Goal: Task Accomplishment & Management: Use online tool/utility

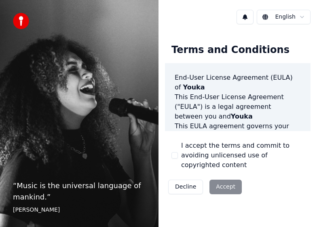
click at [176, 152] on button "I accept the terms and commit to avoiding unlicensed use of copyrighted content" at bounding box center [174, 155] width 6 height 6
click at [220, 179] on button "Accept" at bounding box center [225, 186] width 32 height 15
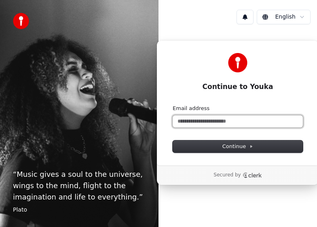
click at [200, 121] on input "Email address" at bounding box center [237, 121] width 130 height 12
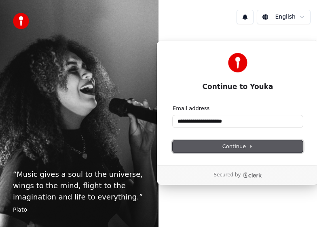
click at [237, 145] on span "Continue" at bounding box center [237, 146] width 31 height 7
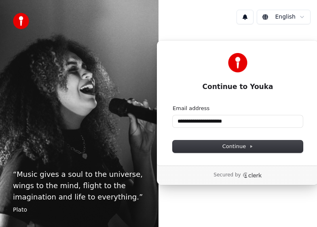
type input "**********"
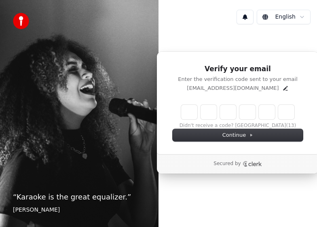
click at [3, 90] on div "“ Karaoke is the great equalizer. ” [PERSON_NAME]" at bounding box center [79, 113] width 158 height 227
paste input "******"
type input "******"
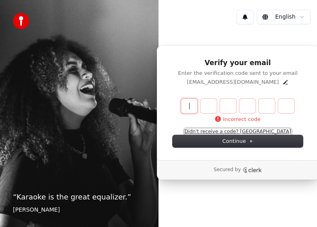
click at [263, 131] on button "Didn't receive a code? [GEOGRAPHIC_DATA]" at bounding box center [237, 131] width 107 height 6
click at [8, 73] on div "“ Karaoke is the great equalizer. ” [PERSON_NAME]" at bounding box center [79, 113] width 158 height 227
click at [283, 82] on icon "Edit" at bounding box center [285, 82] width 4 height 4
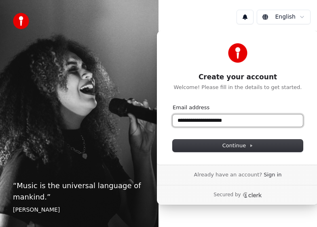
drag, startPoint x: 239, startPoint y: 122, endPoint x: 212, endPoint y: 125, distance: 27.2
click at [212, 125] on input "**********" at bounding box center [237, 120] width 130 height 12
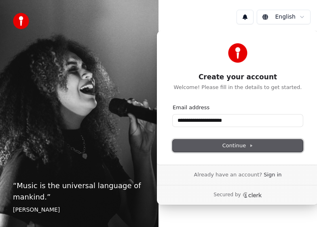
click at [247, 148] on span "Continue" at bounding box center [237, 145] width 31 height 7
type input "**********"
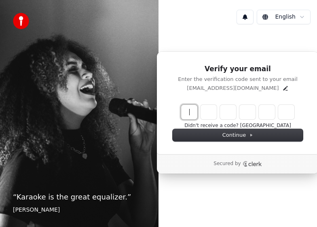
paste input "******"
type input "******"
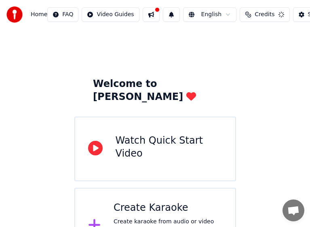
click at [13, 91] on div "Welcome to Youka Watch Quick Start Video Create Karaoke Create karaoke from aud…" at bounding box center [155, 146] width 310 height 234
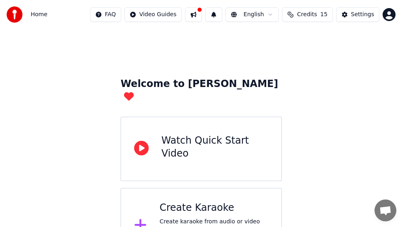
click at [202, 14] on button at bounding box center [193, 14] width 17 height 15
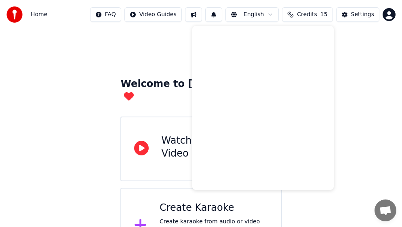
click at [202, 14] on button at bounding box center [193, 14] width 17 height 15
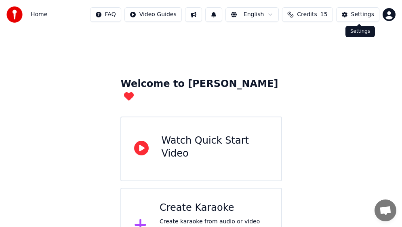
click at [316, 14] on button "Settings" at bounding box center [357, 14] width 43 height 15
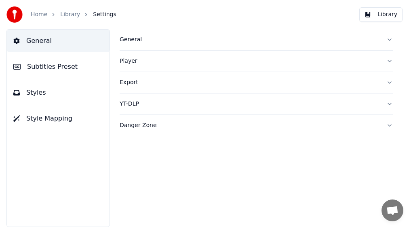
click at [146, 124] on div "Danger Zone" at bounding box center [250, 125] width 260 height 8
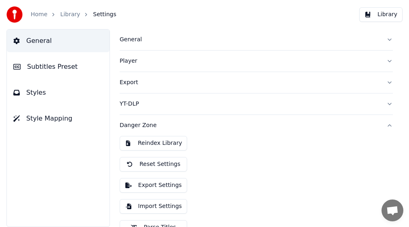
click at [145, 124] on div "Danger Zone" at bounding box center [250, 125] width 260 height 8
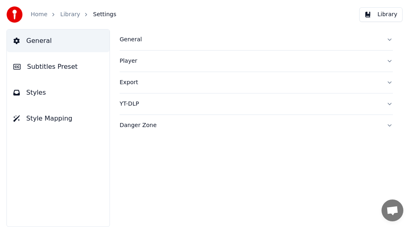
click at [51, 67] on span "Subtitles Preset" at bounding box center [52, 67] width 50 height 10
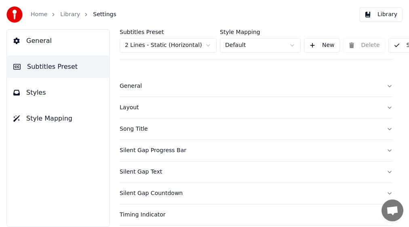
click at [51, 67] on span "Subtitles Preset" at bounding box center [52, 67] width 50 height 10
click at [31, 89] on span "Styles" at bounding box center [36, 93] width 20 height 10
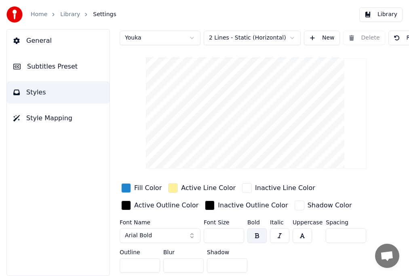
scroll to position [13, 0]
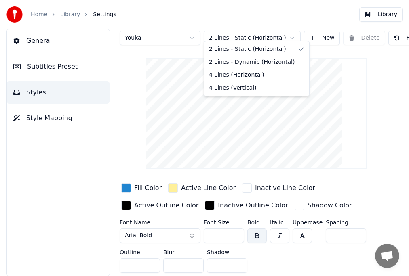
click at [292, 31] on html "Home Library Settings Library General Subtitles Preset Styles Style Mapping Sty…" at bounding box center [204, 138] width 409 height 276
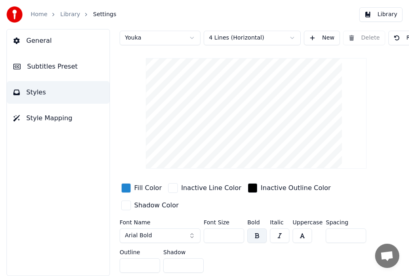
scroll to position [0, 0]
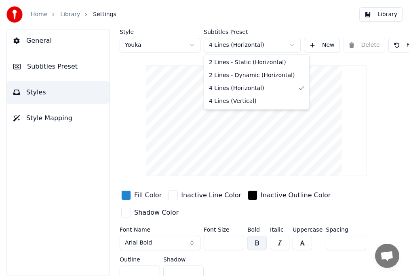
click at [288, 44] on html "Home Library Settings Library General Subtitles Preset Styles Style Mapping Sty…" at bounding box center [204, 138] width 409 height 276
drag, startPoint x: 244, startPoint y: 63, endPoint x: 250, endPoint y: 78, distance: 16.3
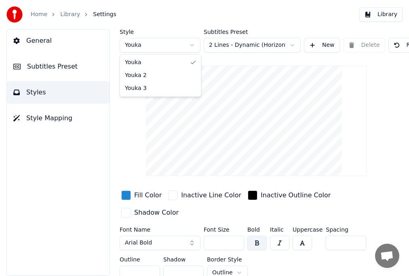
click at [194, 46] on html "Home Library Settings Library General Subtitles Preset Styles Style Mapping Sty…" at bounding box center [204, 138] width 409 height 276
click at [196, 45] on html "Home Library Settings Library General Subtitles Preset Styles Style Mapping Sty…" at bounding box center [204, 138] width 409 height 276
click at [191, 46] on html "Home Library Settings Library General Subtitles Preset Styles Style Mapping Sty…" at bounding box center [204, 138] width 409 height 276
click at [316, 45] on button "New" at bounding box center [322, 45] width 36 height 15
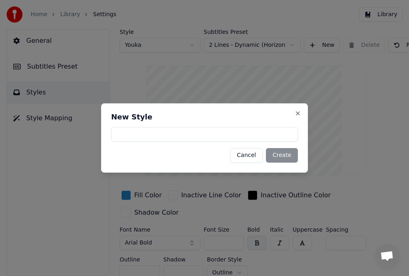
click at [294, 111] on div "New Style Cancel Create Close" at bounding box center [204, 137] width 207 height 69
click at [250, 156] on button "Cancel" at bounding box center [246, 155] width 33 height 15
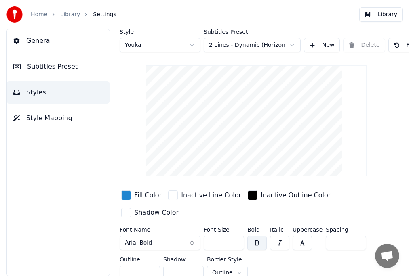
click at [36, 14] on link "Home" at bounding box center [39, 14] width 17 height 8
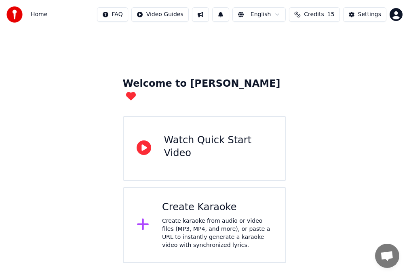
click at [165, 223] on div "Create karaoke from audio or video files (MP3, MP4, and more), or paste a URL t…" at bounding box center [217, 233] width 110 height 32
click at [169, 217] on div "Create karaoke from audio or video files (MP3, MP4, and more), or paste a URL t…" at bounding box center [217, 233] width 110 height 32
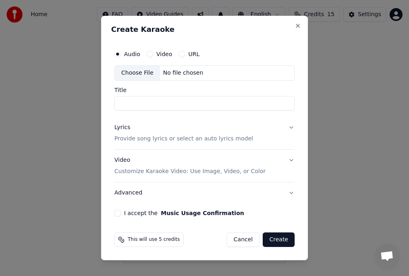
click at [177, 74] on div "No file chosen" at bounding box center [183, 73] width 46 height 8
type input "**********"
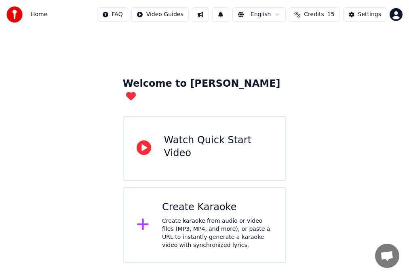
click at [174, 217] on div "Create karaoke from audio or video files (MP3, MP4, and more), or paste a URL t…" at bounding box center [217, 233] width 110 height 32
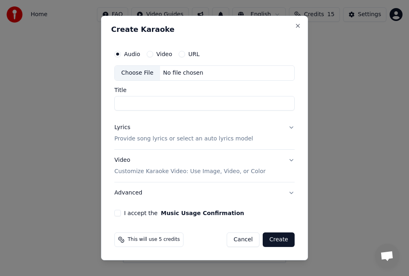
click at [136, 72] on div "Choose File" at bounding box center [137, 73] width 45 height 15
type input "**********"
click at [197, 141] on p "Provide song lyrics or select an auto lyrics model" at bounding box center [183, 139] width 138 height 8
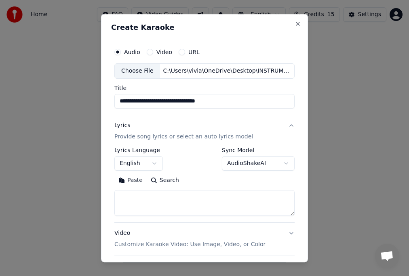
click at [139, 206] on textarea at bounding box center [204, 203] width 180 height 26
paste textarea "**********"
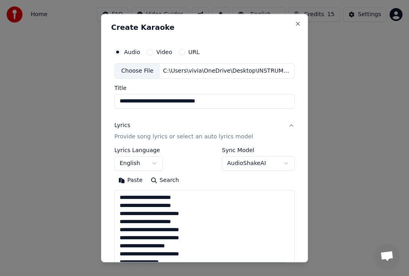
scroll to position [188, 0]
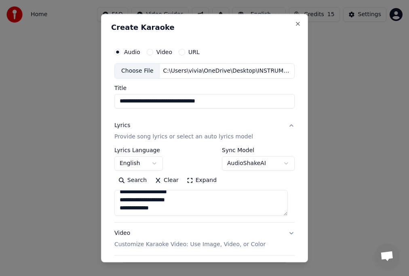
click at [125, 203] on textarea "**********" at bounding box center [200, 203] width 173 height 26
click at [128, 205] on textarea "**********" at bounding box center [200, 203] width 173 height 26
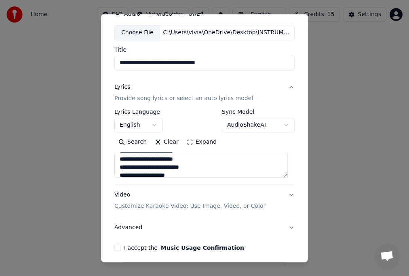
scroll to position [71, 0]
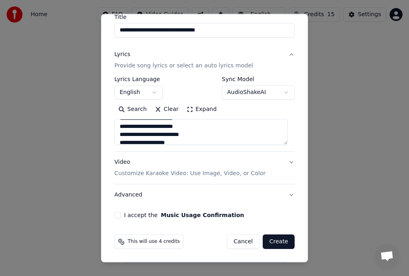
type textarea "**********"
click at [231, 173] on p "Customize Karaoke Video: Use Image, Video, or Color" at bounding box center [189, 174] width 151 height 8
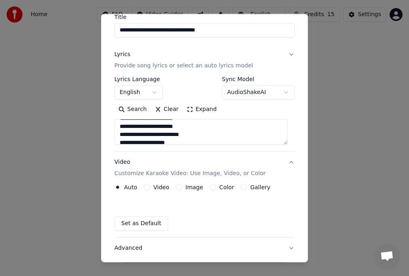
scroll to position [49, 0]
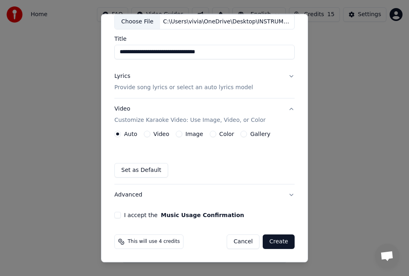
click at [151, 132] on div "Video" at bounding box center [156, 134] width 25 height 6
click at [151, 134] on div "Video" at bounding box center [156, 134] width 25 height 6
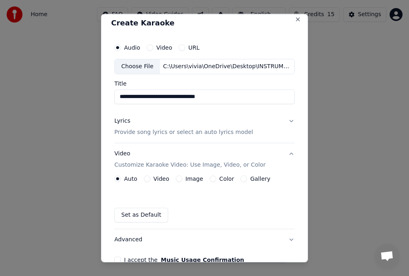
scroll to position [0, 0]
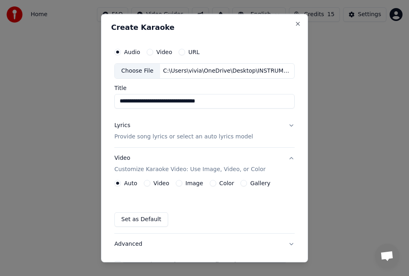
click at [283, 125] on button "Lyrics Provide song lyrics or select an auto lyrics model" at bounding box center [204, 131] width 180 height 32
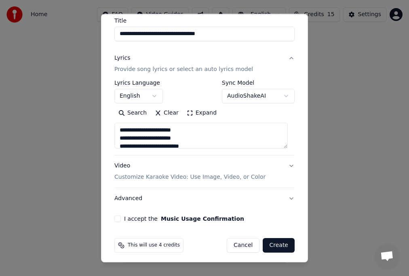
scroll to position [71, 0]
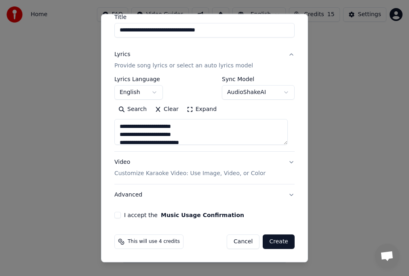
click at [219, 174] on p "Customize Karaoke Video: Use Image, Video, or Color" at bounding box center [189, 174] width 151 height 8
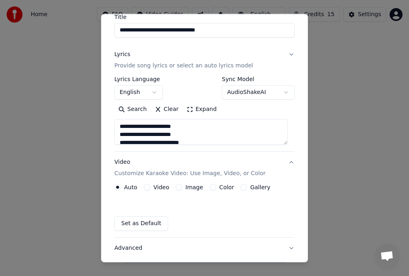
scroll to position [49, 0]
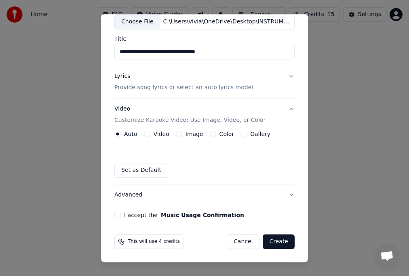
click at [151, 134] on div "Video" at bounding box center [156, 134] width 25 height 6
click at [149, 134] on button "Video" at bounding box center [147, 134] width 6 height 6
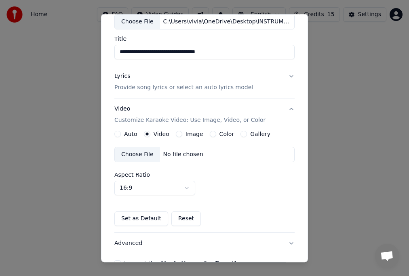
click at [143, 156] on div "Choose File" at bounding box center [137, 154] width 45 height 15
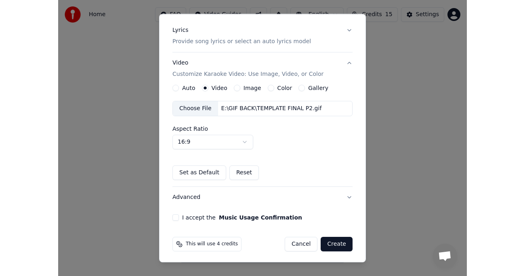
scroll to position [98, 0]
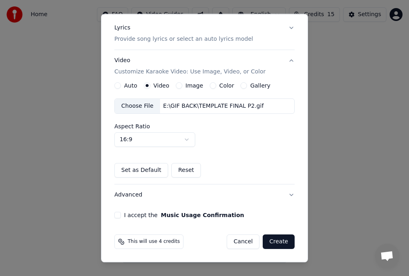
click at [137, 167] on button "Set as Default" at bounding box center [141, 170] width 54 height 15
click at [117, 214] on button "I accept the Music Usage Confirmation" at bounding box center [117, 215] width 6 height 6
click at [273, 226] on button "Create" at bounding box center [278, 242] width 32 height 15
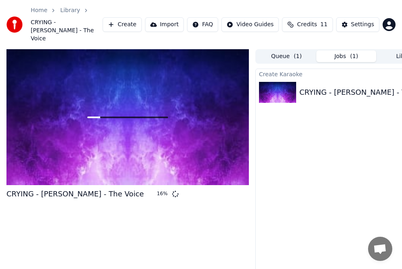
click at [16, 2] on div "Home Library CRYING - Sofronio Vasquez - The Voice Create Import FAQ Video Guid…" at bounding box center [201, 24] width 402 height 49
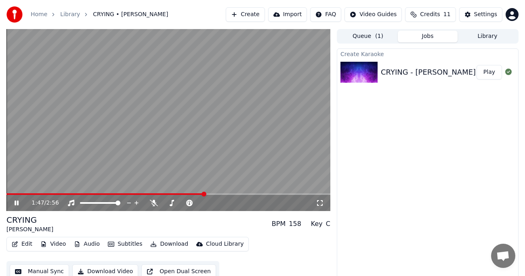
scroll to position [7, 0]
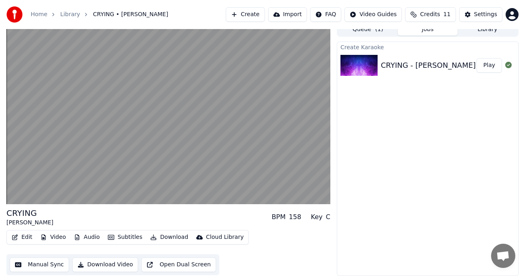
click at [107, 226] on button "Download Video" at bounding box center [105, 265] width 66 height 15
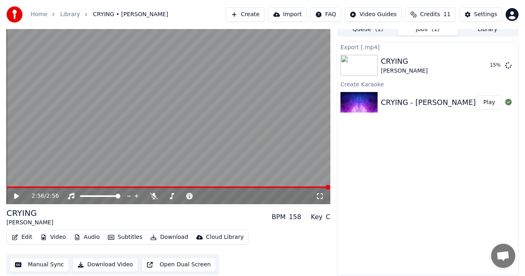
click at [72, 218] on div "CRYING Sofronio Vasquez BPM 158 Key C" at bounding box center [168, 217] width 324 height 19
click at [71, 197] on icon at bounding box center [71, 196] width 8 height 6
click at [11, 196] on div "2:56 / 2:56" at bounding box center [168, 196] width 317 height 8
click at [16, 197] on icon at bounding box center [16, 196] width 5 height 6
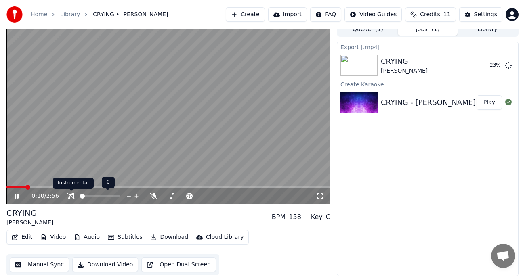
click at [70, 195] on icon at bounding box center [71, 196] width 8 height 6
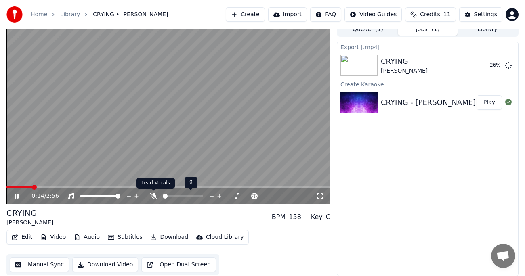
click at [152, 197] on icon at bounding box center [154, 196] width 8 height 6
click at [152, 197] on icon at bounding box center [154, 196] width 4 height 6
click at [16, 194] on icon at bounding box center [22, 196] width 19 height 6
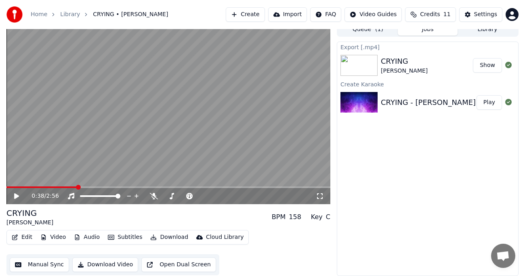
click at [59, 1] on div "Home Library CRYING • Sofronio Vasquez Create Import FAQ Video Guides Credits 1…" at bounding box center [262, 14] width 525 height 29
click at [316, 69] on button "Show" at bounding box center [487, 65] width 29 height 15
click at [316, 97] on img at bounding box center [358, 102] width 37 height 21
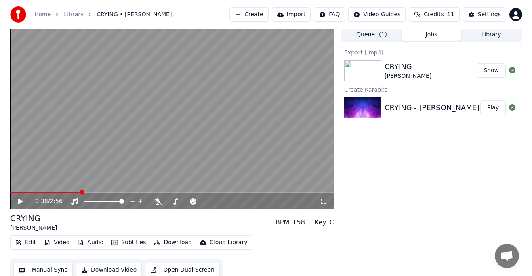
scroll to position [0, 0]
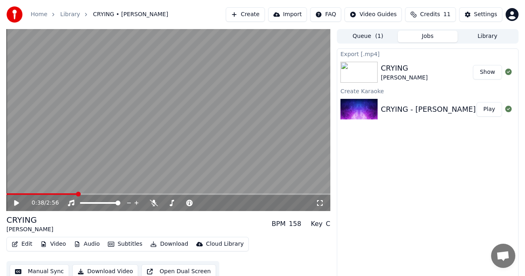
click at [316, 33] on button "Library" at bounding box center [487, 37] width 60 height 12
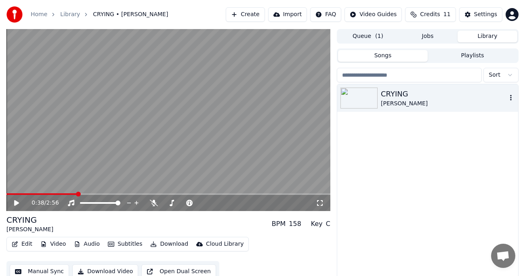
click at [316, 97] on icon "button" at bounding box center [511, 97] width 8 height 6
click at [316, 95] on icon "button" at bounding box center [511, 97] width 8 height 6
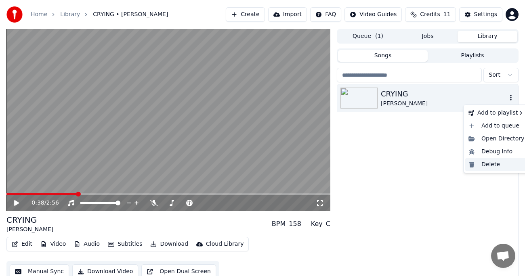
click at [316, 164] on div "Delete" at bounding box center [496, 164] width 62 height 13
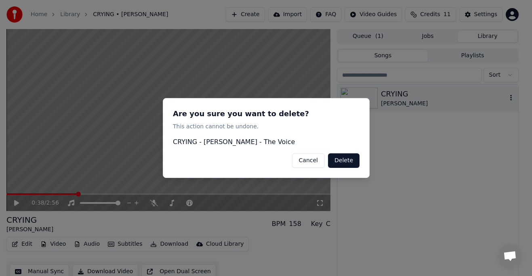
click at [316, 162] on button "Delete" at bounding box center [343, 160] width 31 height 15
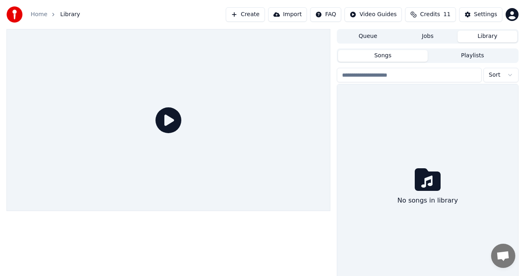
click at [103, 11] on div "Home Library Create Import FAQ Video Guides Credits 11 Settings" at bounding box center [262, 14] width 525 height 29
click at [112, 8] on div "Home Library Create Import FAQ Video Guides Credits 11 Settings" at bounding box center [262, 14] width 525 height 29
click at [261, 18] on button "Create" at bounding box center [245, 14] width 39 height 15
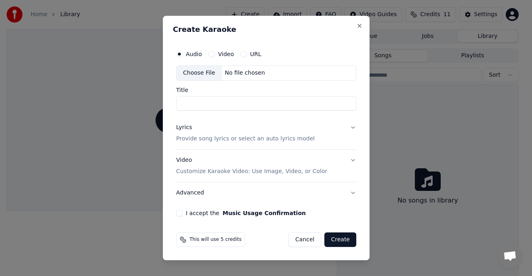
click at [212, 54] on button "Video" at bounding box center [211, 54] width 6 height 6
click at [182, 55] on div "Audio" at bounding box center [189, 54] width 26 height 6
click at [182, 55] on button "Audio" at bounding box center [179, 54] width 6 height 6
click at [194, 72] on div "Choose File" at bounding box center [198, 73] width 45 height 15
type input "**********"
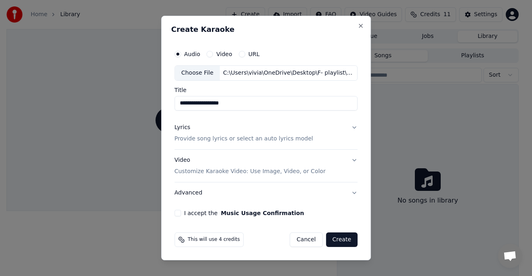
click at [260, 140] on p "Provide song lyrics or select an auto lyrics model" at bounding box center [243, 139] width 138 height 8
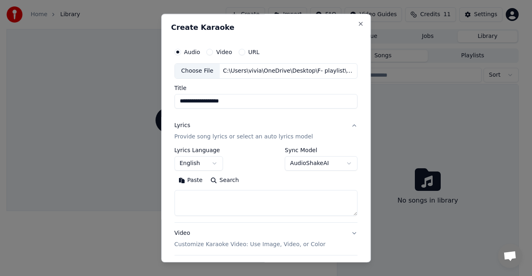
click at [189, 180] on button "Paste" at bounding box center [190, 180] width 32 height 13
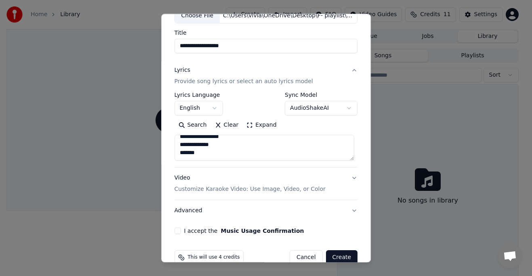
scroll to position [71, 0]
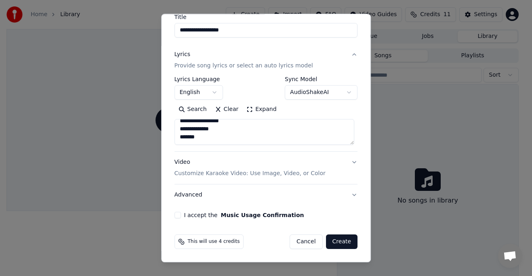
click at [176, 218] on button "I accept the Music Usage Confirmation" at bounding box center [177, 215] width 6 height 6
click at [241, 172] on p "Customize Karaoke Video: Use Image, Video, or Color" at bounding box center [249, 174] width 151 height 8
type textarea "**********"
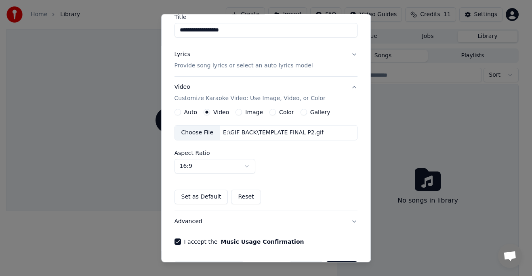
click at [298, 191] on div "Set as Default Reset" at bounding box center [265, 197] width 183 height 15
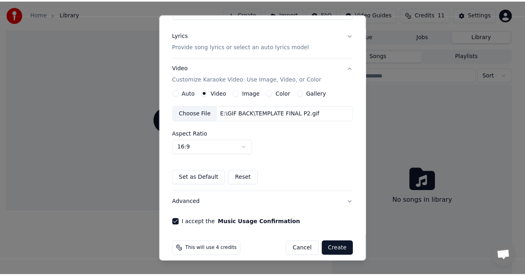
scroll to position [98, 0]
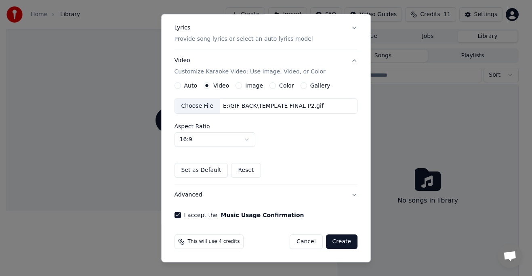
click at [201, 226] on form "**********" at bounding box center [266, 97] width 190 height 309
click at [196, 169] on button "Set as Default" at bounding box center [201, 170] width 54 height 15
click at [316, 226] on button "Create" at bounding box center [342, 242] width 32 height 15
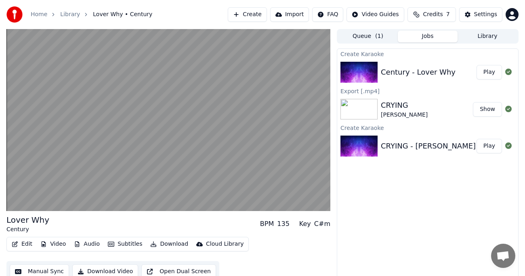
click at [110, 226] on button "Download Video" at bounding box center [105, 271] width 66 height 15
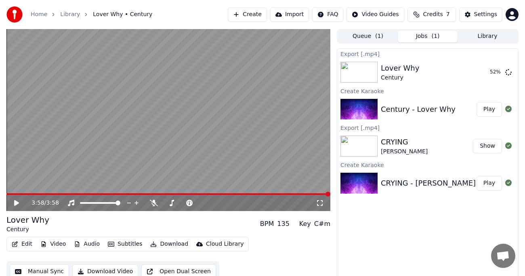
click at [78, 221] on div "Lover Why Century BPM 135 Key C#m" at bounding box center [168, 223] width 324 height 19
click at [316, 72] on button "Show" at bounding box center [487, 72] width 29 height 15
